Goal: Check status: Check status

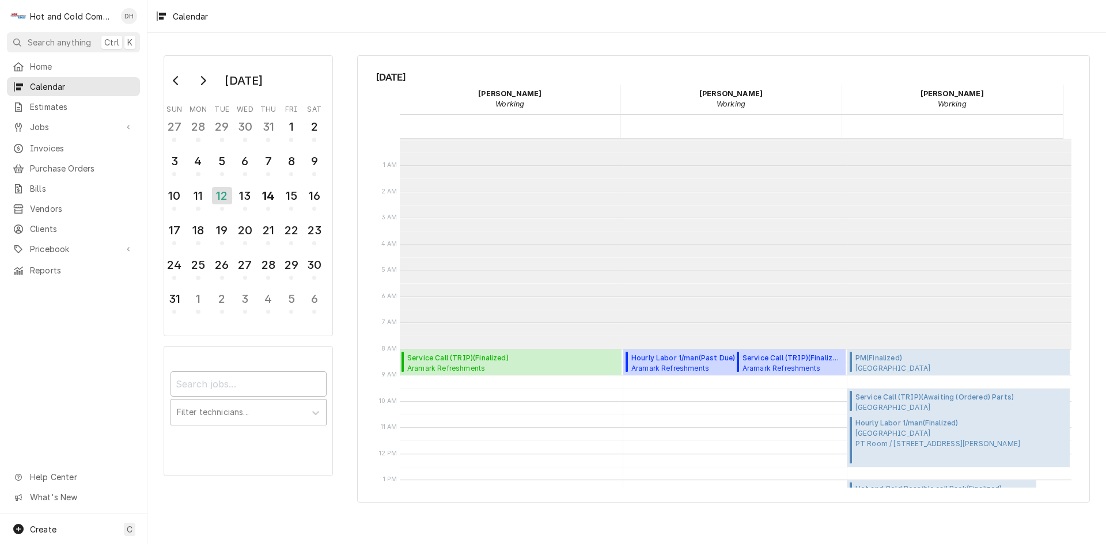
scroll to position [210, 0]
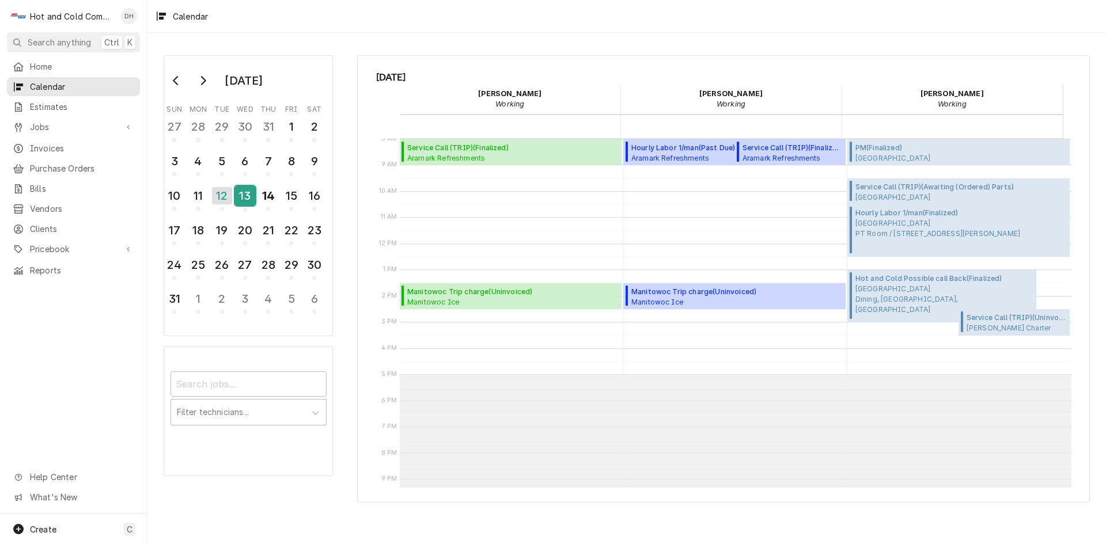
click at [247, 191] on div "13" at bounding box center [245, 196] width 20 height 20
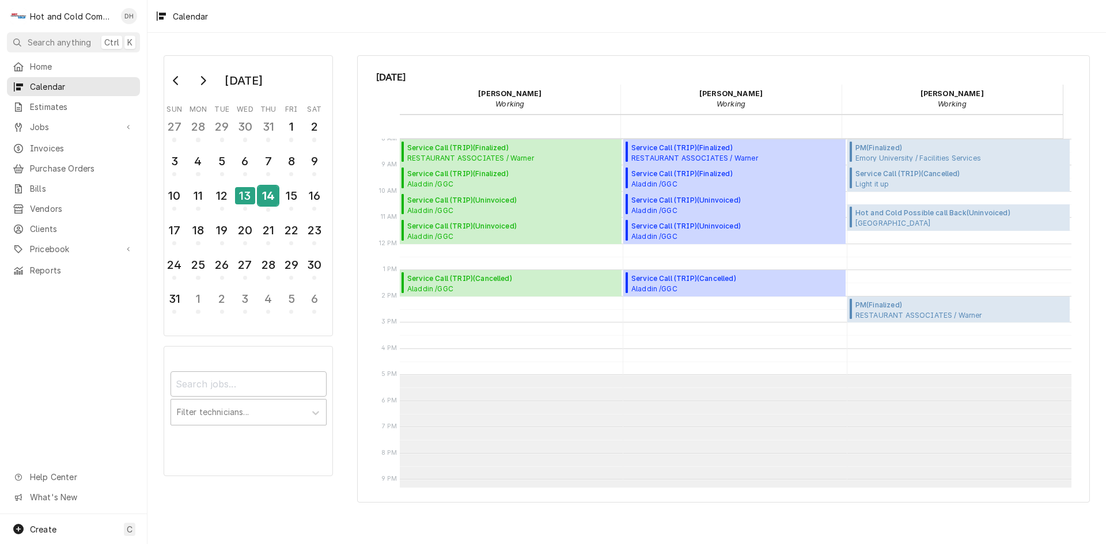
click at [270, 200] on div "14" at bounding box center [268, 196] width 20 height 20
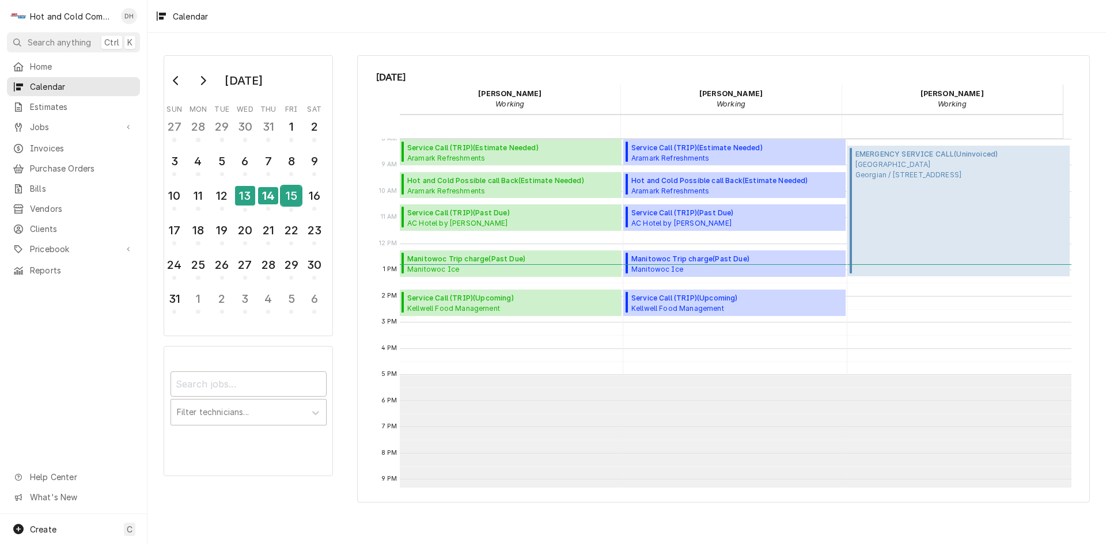
click at [290, 193] on div "15" at bounding box center [291, 196] width 20 height 20
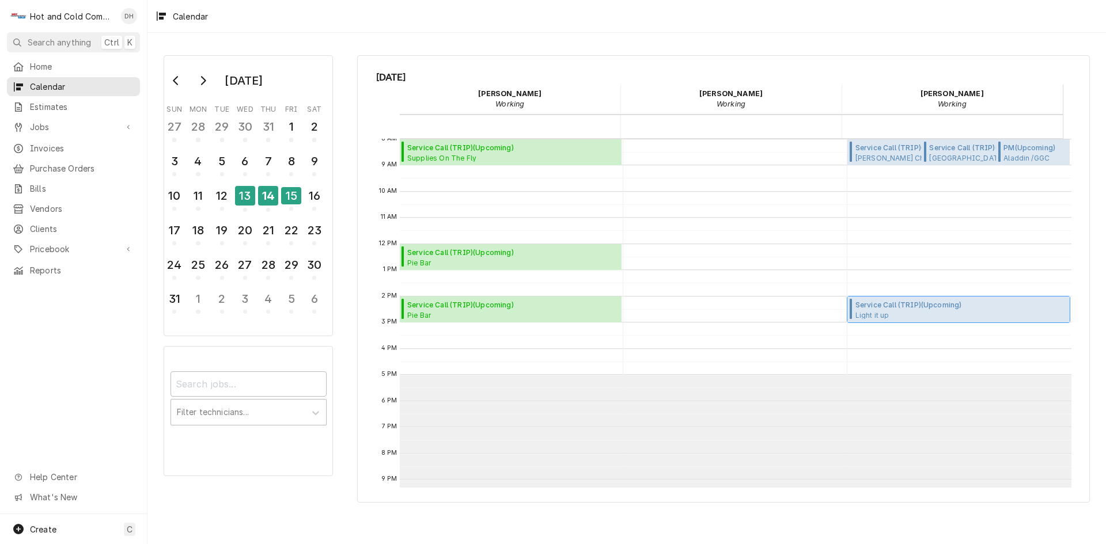
click at [900, 306] on span "Service Call (TRIP) ( Upcoming )" at bounding box center [915, 305] width 121 height 10
click at [880, 308] on span "Service Call (TRIP) ( Upcoming )" at bounding box center [915, 305] width 121 height 10
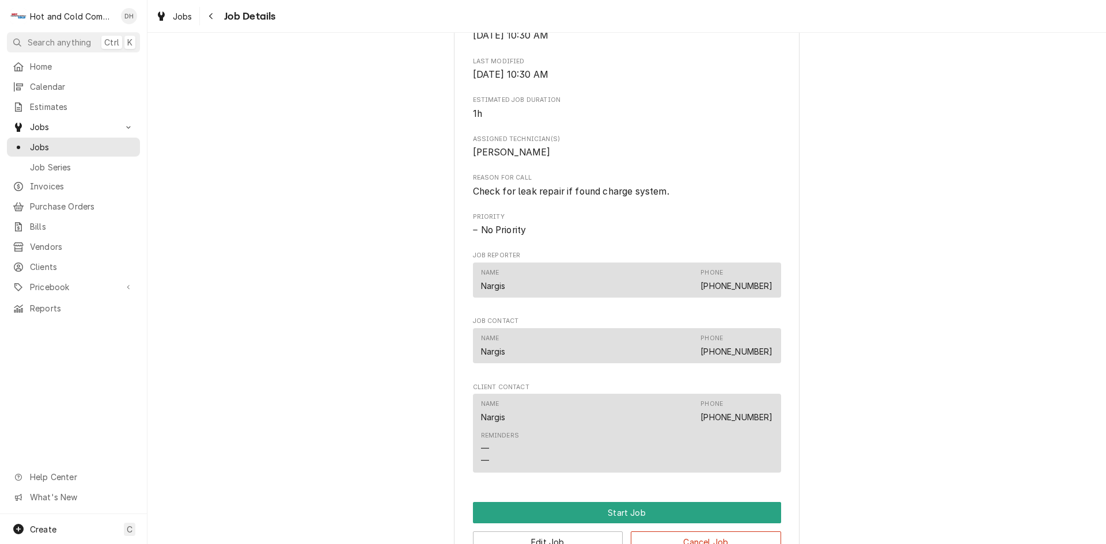
scroll to position [576, 0]
